Goal: Understand process/instructions: Learn how to perform a task or action

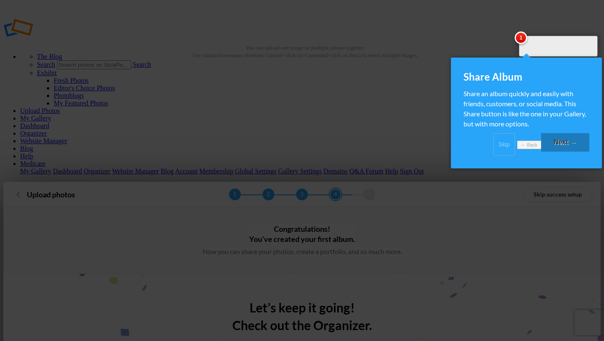
click at [494, 150] on link "Skip" at bounding box center [505, 144] width 22 height 23
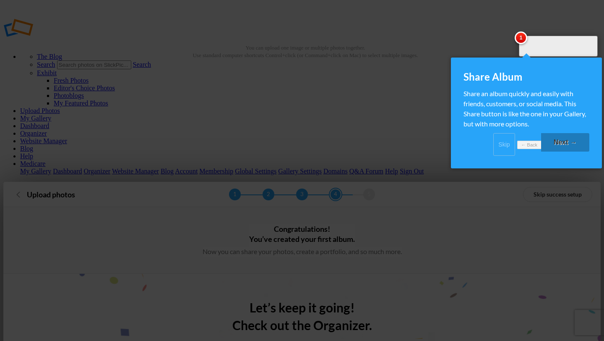
click at [556, 152] on link "Next →" at bounding box center [566, 142] width 48 height 18
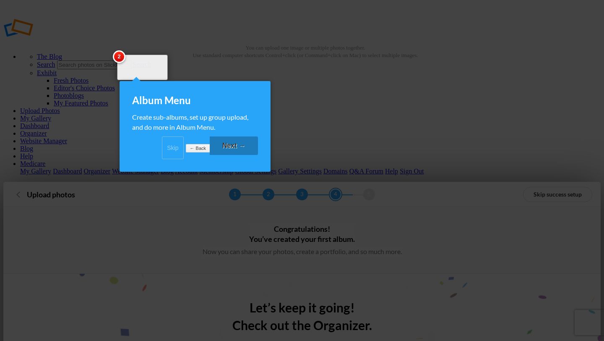
click at [226, 155] on link "Next →" at bounding box center [234, 145] width 48 height 18
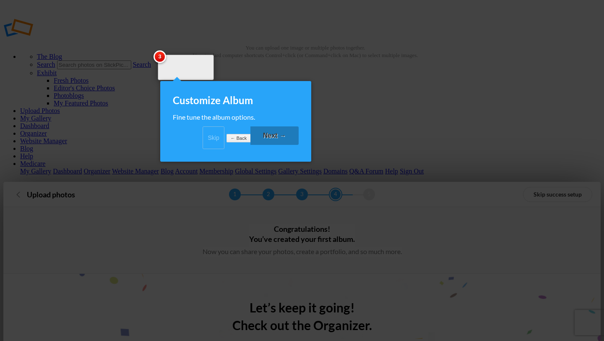
click at [274, 145] on link "Next →" at bounding box center [275, 135] width 48 height 18
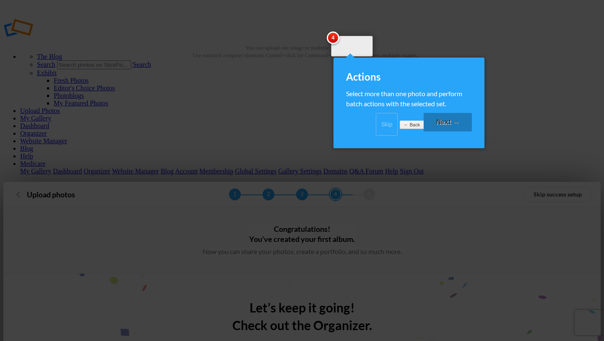
click at [444, 131] on link "Next →" at bounding box center [448, 122] width 48 height 18
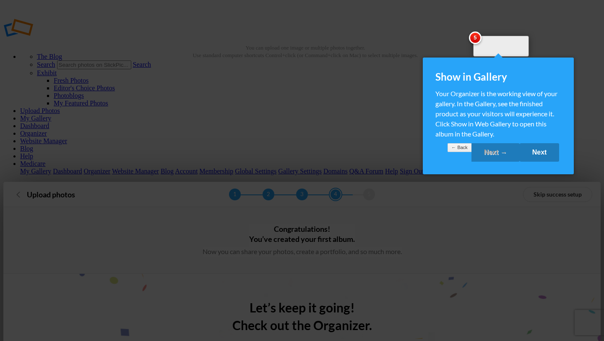
click at [536, 161] on link "Next" at bounding box center [540, 152] width 40 height 18
